Goal: Task Accomplishment & Management: Use online tool/utility

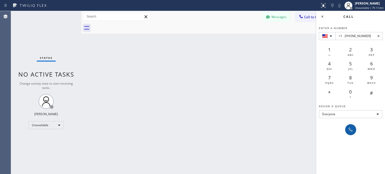
type input "+1 [PHONE_NUMBER]"
click at [349, 128] on icon at bounding box center [351, 130] width 6 height 6
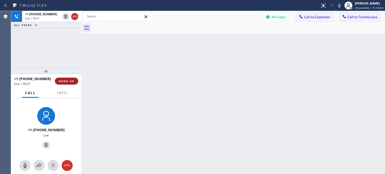
click at [76, 79] on button "HANG UP" at bounding box center [66, 81] width 23 height 7
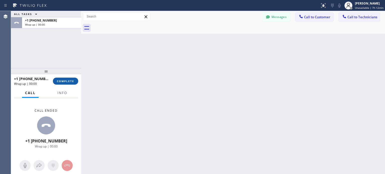
click at [66, 82] on span "COMPLETE" at bounding box center [65, 81] width 17 height 4
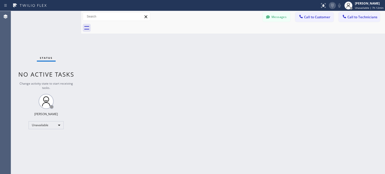
click at [335, 5] on icon at bounding box center [332, 6] width 6 height 6
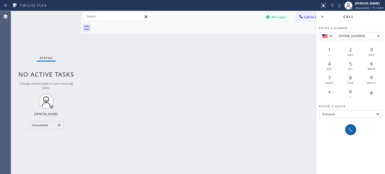
type input "[PHONE_NUMBER]"
click at [347, 130] on button at bounding box center [350, 129] width 11 height 11
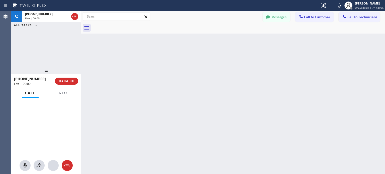
click at [49, 160] on div at bounding box center [46, 165] width 70 height 11
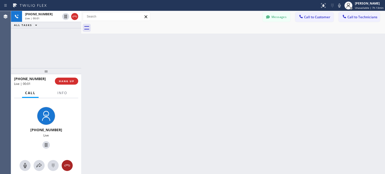
click at [66, 165] on icon at bounding box center [67, 166] width 6 height 2
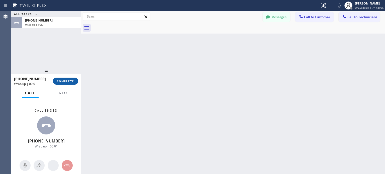
click at [65, 82] on span "COMPLETE" at bounding box center [65, 81] width 17 height 4
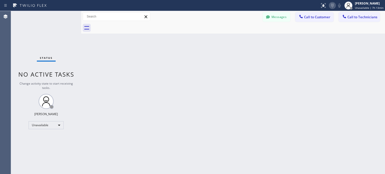
click at [334, 4] on icon at bounding box center [332, 6] width 6 height 6
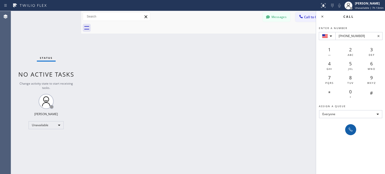
type input "[PHONE_NUMBER]"
click at [355, 128] on button at bounding box center [350, 129] width 11 height 11
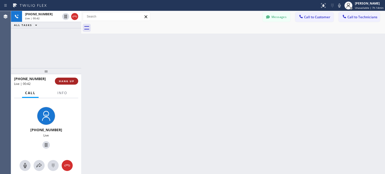
click at [70, 82] on span "HANG UP" at bounding box center [66, 81] width 15 height 4
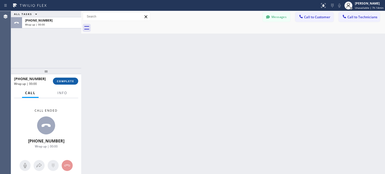
click at [64, 81] on span "COMPLETE" at bounding box center [65, 81] width 17 height 4
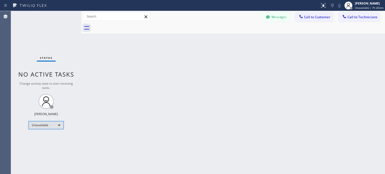
click at [57, 124] on div "Unavailable" at bounding box center [46, 125] width 35 height 8
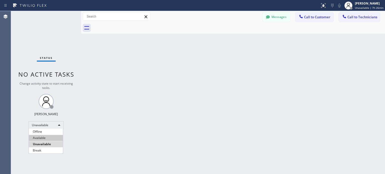
click at [47, 139] on li "Available" at bounding box center [46, 138] width 34 height 6
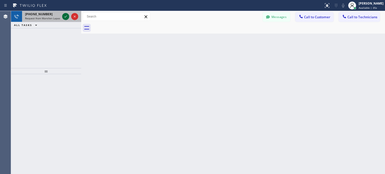
click at [65, 18] on icon at bounding box center [66, 17] width 6 height 6
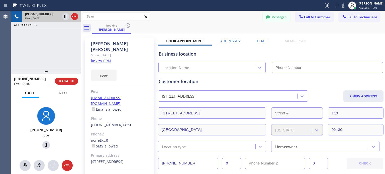
type input "[PHONE_NUMBER]"
click at [69, 80] on span "HANG UP" at bounding box center [66, 81] width 15 height 4
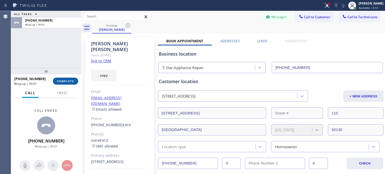
click at [70, 84] on button "COMPLETE" at bounding box center [65, 81] width 25 height 7
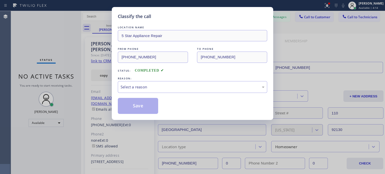
click at [167, 93] on div "LOCATION NAME 5 Star Appliance Repair FROM PHONE [PHONE_NUMBER] TO PHONE [PHONE…" at bounding box center [192, 69] width 149 height 89
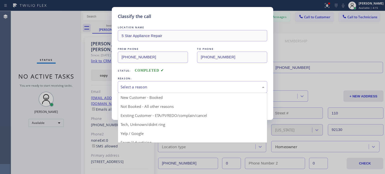
click at [170, 88] on div "Select a reason" at bounding box center [193, 87] width 144 height 6
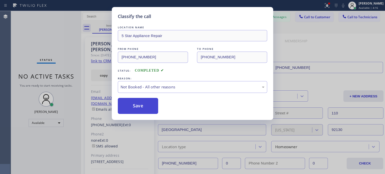
click at [139, 104] on button "Save" at bounding box center [138, 106] width 40 height 16
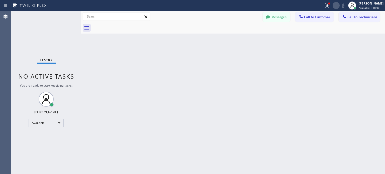
click at [333, 5] on icon at bounding box center [336, 6] width 6 height 6
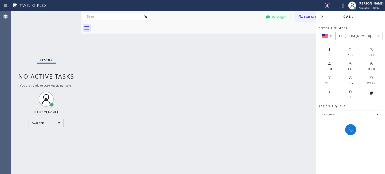
type input "+1 [PHONE_NUMBER]"
drag, startPoint x: 353, startPoint y: 135, endPoint x: 352, endPoint y: 131, distance: 4.1
click at [353, 135] on div at bounding box center [350, 129] width 11 height 11
click at [352, 131] on icon at bounding box center [351, 130] width 4 height 4
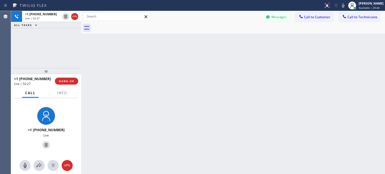
click at [62, 87] on div "+1 [PHONE_NUMBER] Live | 02:27 HANG UP" at bounding box center [46, 81] width 64 height 13
click at [65, 82] on span "HANG UP" at bounding box center [66, 81] width 15 height 4
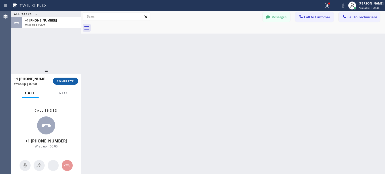
click at [71, 79] on button "COMPLETE" at bounding box center [65, 81] width 25 height 7
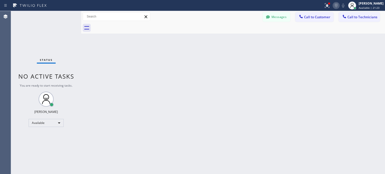
click at [335, 7] on icon at bounding box center [336, 6] width 6 height 6
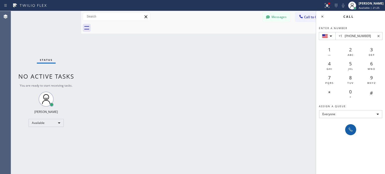
type input "+1 [PHONE_NUMBER]"
click at [350, 129] on icon at bounding box center [351, 130] width 6 height 6
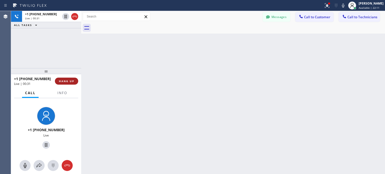
click at [65, 81] on span "HANG UP" at bounding box center [66, 81] width 15 height 4
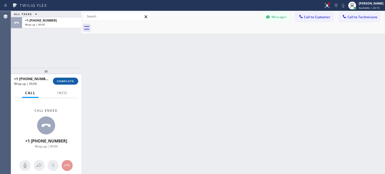
click at [70, 83] on span "COMPLETE" at bounding box center [65, 81] width 17 height 4
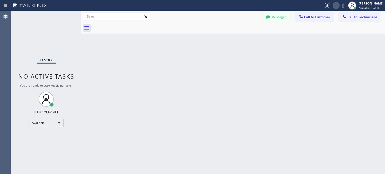
click at [337, 7] on icon at bounding box center [336, 6] width 6 height 6
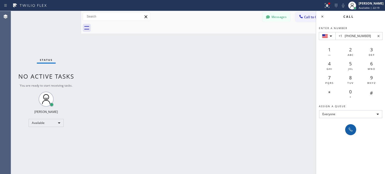
type input "+1 [PHONE_NUMBER]"
click at [351, 131] on icon at bounding box center [351, 130] width 4 height 4
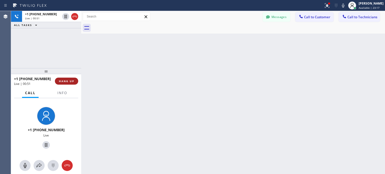
click at [70, 83] on button "HANG UP" at bounding box center [66, 81] width 23 height 7
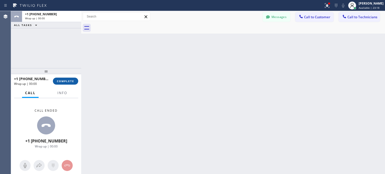
click at [70, 83] on button "COMPLETE" at bounding box center [65, 81] width 25 height 7
